Goal: Information Seeking & Learning: Learn about a topic

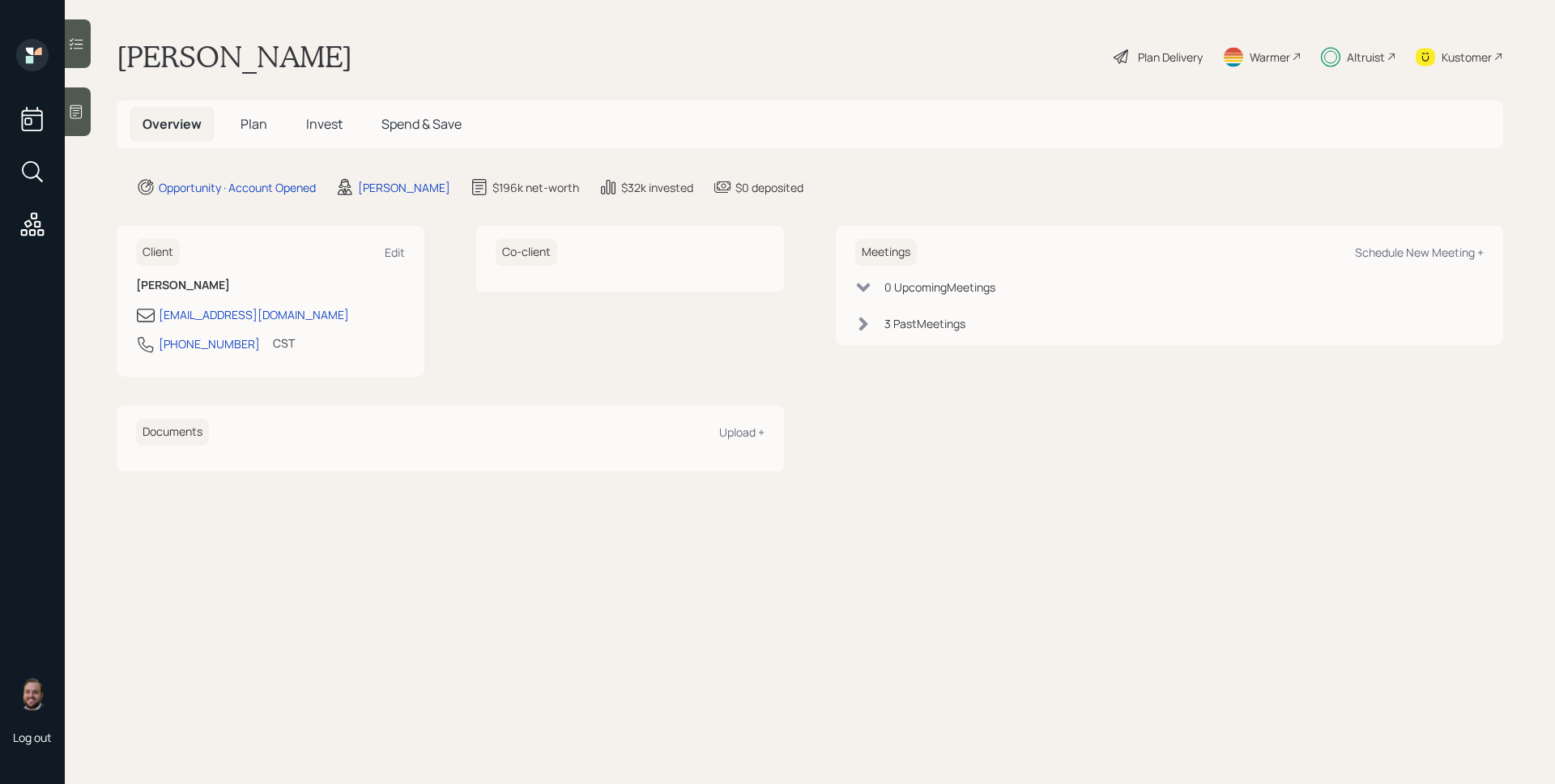
click at [80, 53] on div at bounding box center [77, 43] width 26 height 49
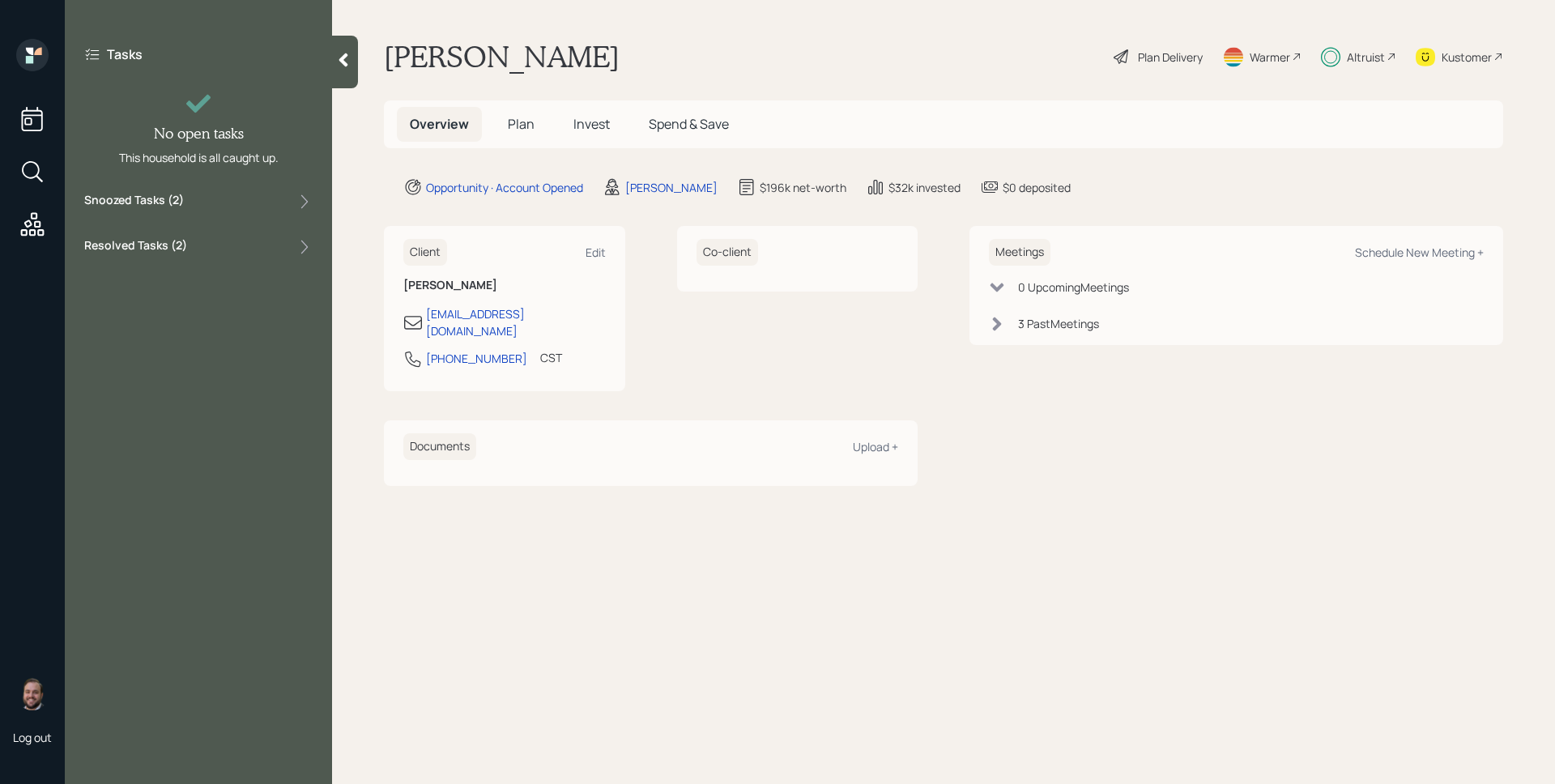
click at [181, 206] on label "Snoozed Tasks ( 2 )" at bounding box center [134, 201] width 99 height 19
click at [597, 126] on span "Invest" at bounding box center [592, 123] width 37 height 17
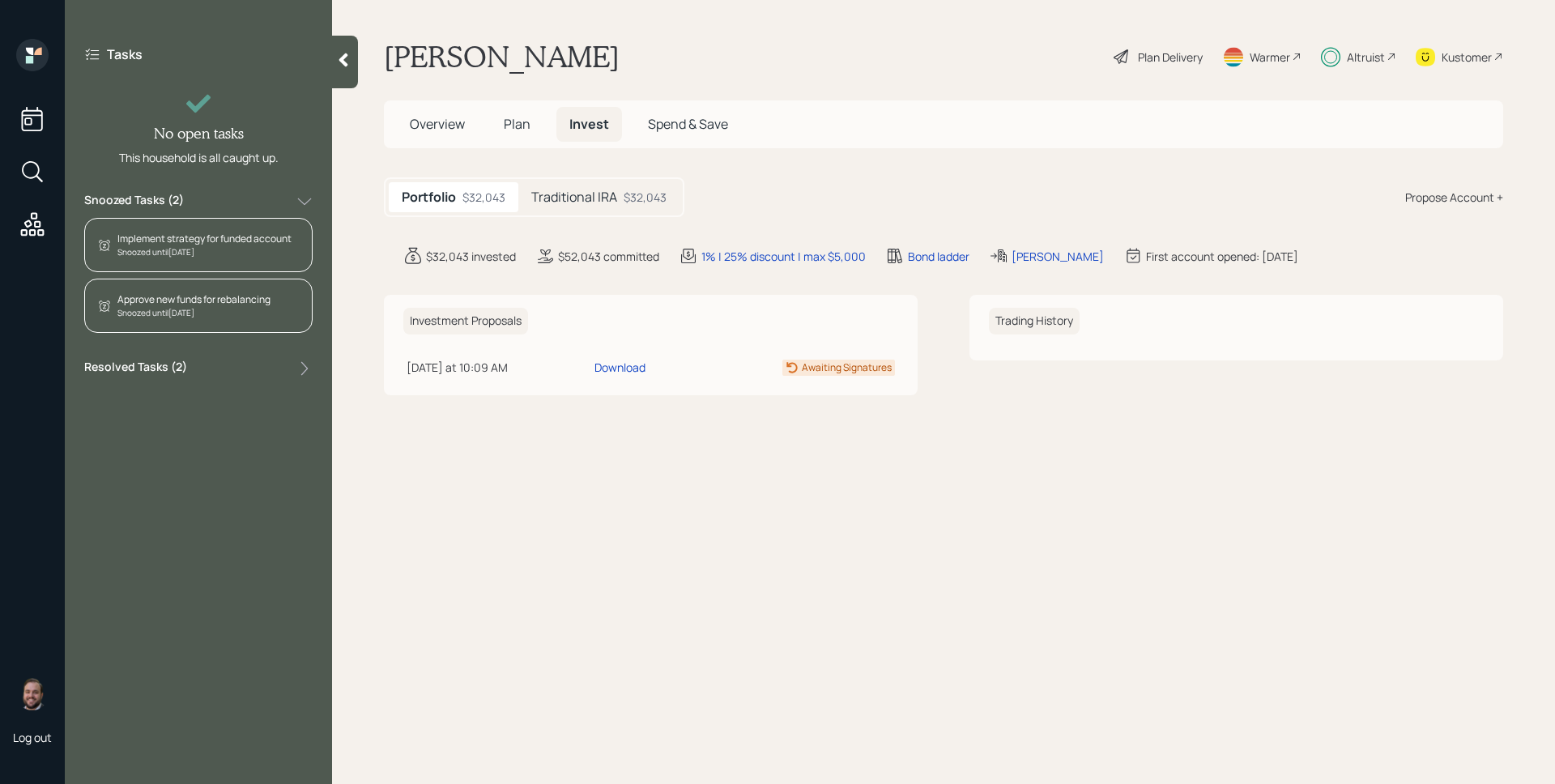
click at [572, 204] on h5 "Traditional IRA" at bounding box center [574, 197] width 86 height 16
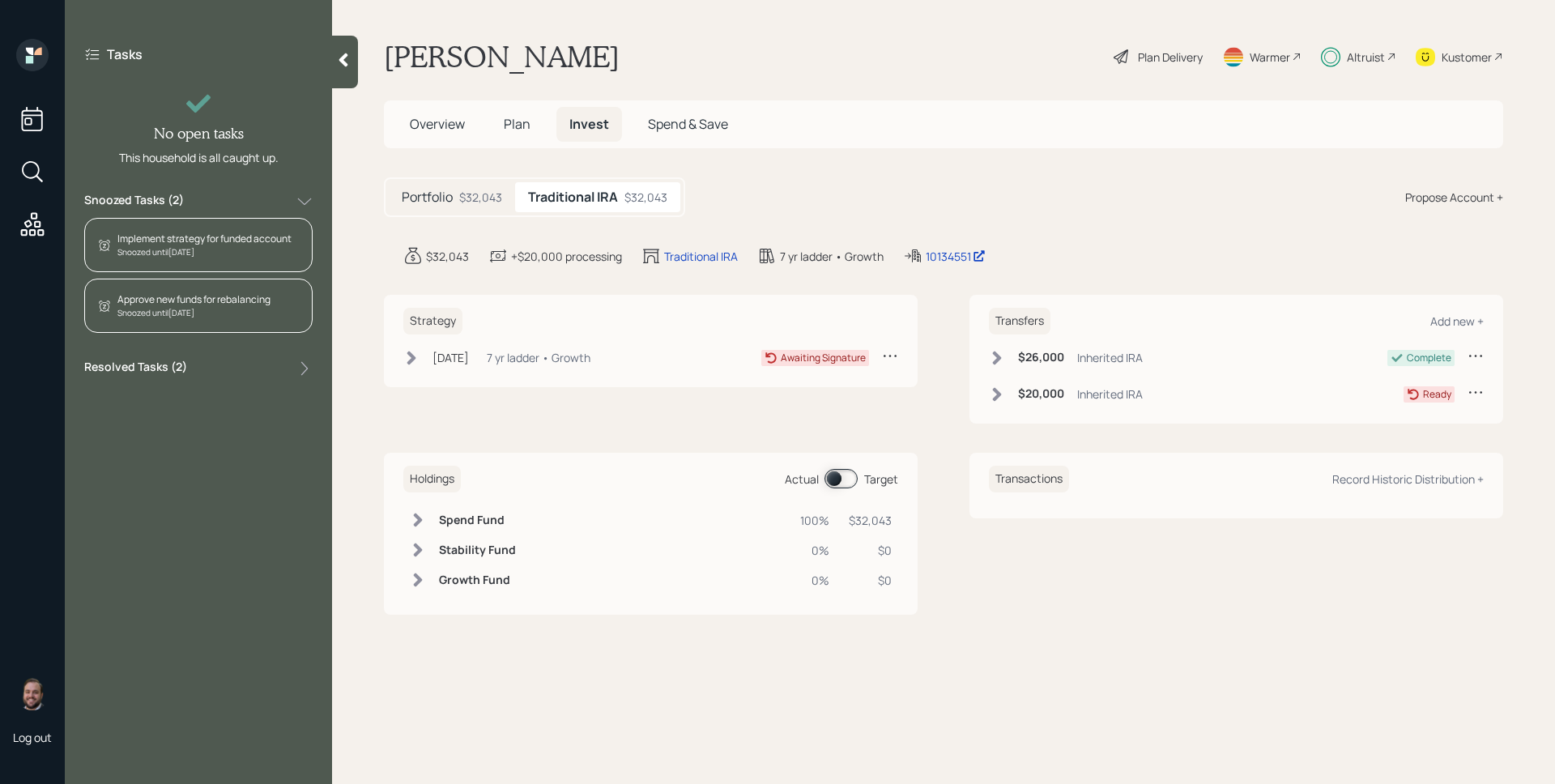
click at [482, 367] on div "Jul 14, 2025 Monday, July 14, 2025 5:51 PM EDT 7 yr ladder • Growth" at bounding box center [497, 358] width 187 height 20
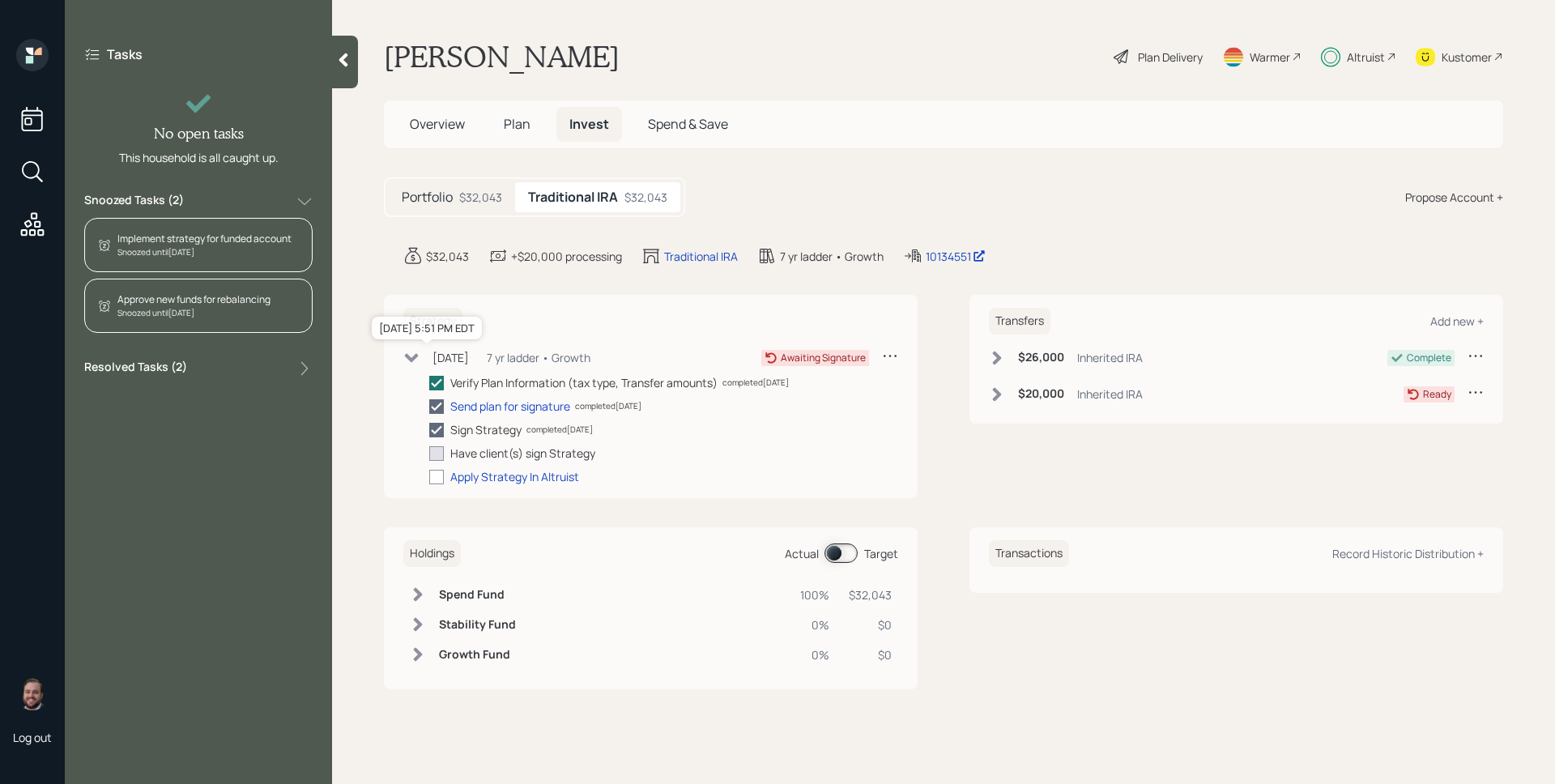
click at [469, 359] on div "Jul 14, 2025" at bounding box center [451, 358] width 37 height 17
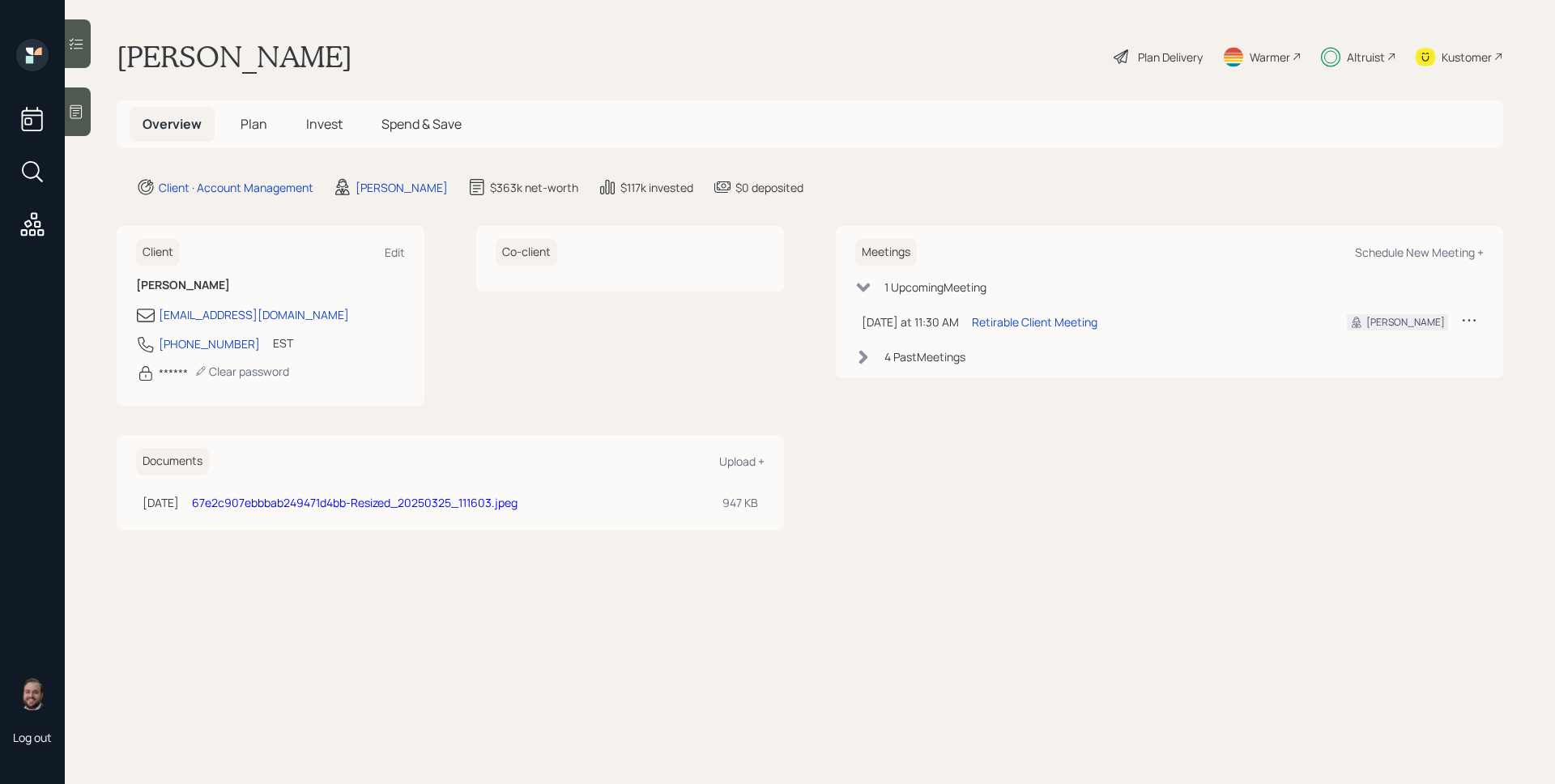
click at [242, 123] on span "Plan" at bounding box center [254, 123] width 27 height 17
